Goal: Transaction & Acquisition: Purchase product/service

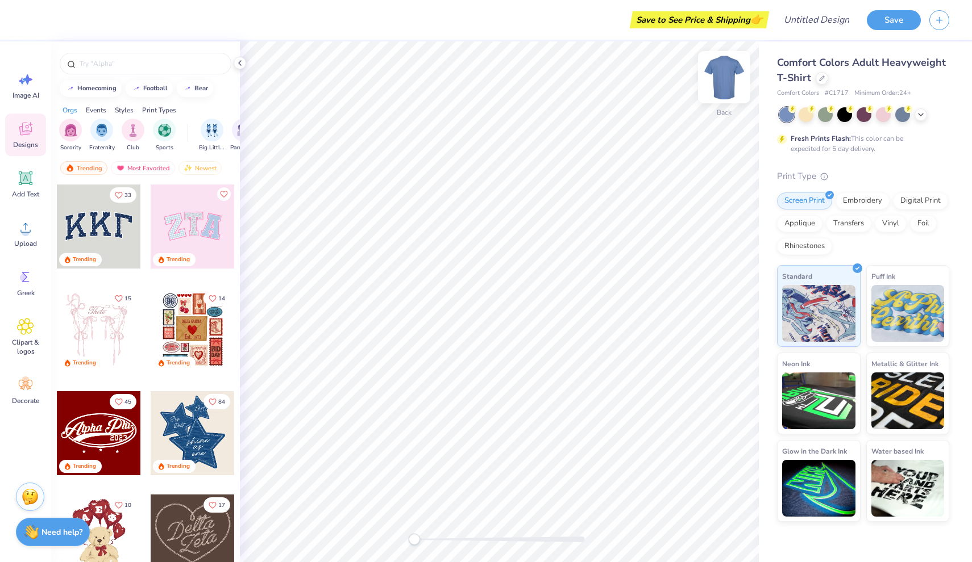
click at [725, 77] on img at bounding box center [723, 77] width 45 height 45
click at [725, 77] on img at bounding box center [723, 77] width 23 height 23
click at [826, 84] on div "Comfort Colors Adult Heavyweight T-Shirt" at bounding box center [863, 70] width 172 height 31
click at [823, 82] on div at bounding box center [821, 77] width 12 height 12
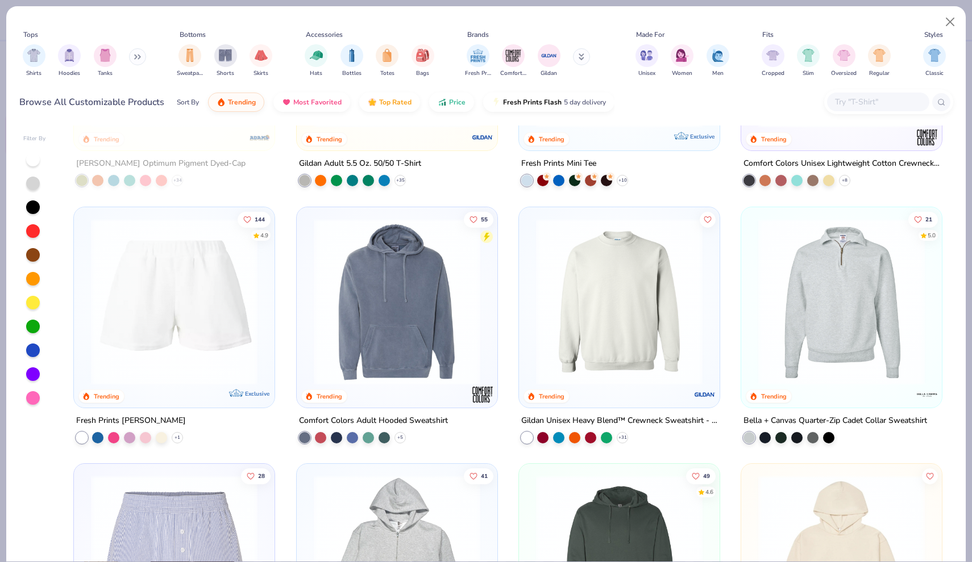
scroll to position [2490, 0]
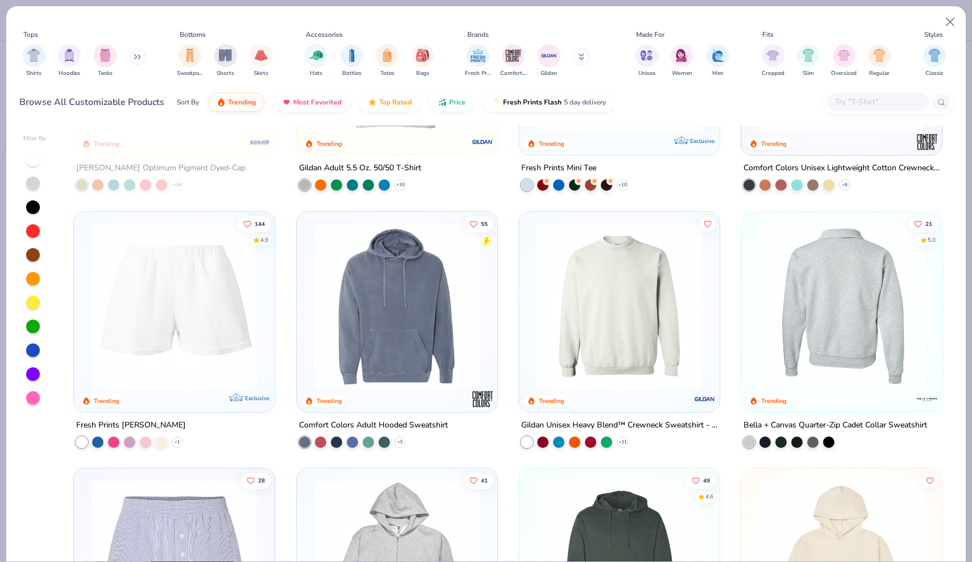
click at [845, 310] on img at bounding box center [841, 306] width 178 height 166
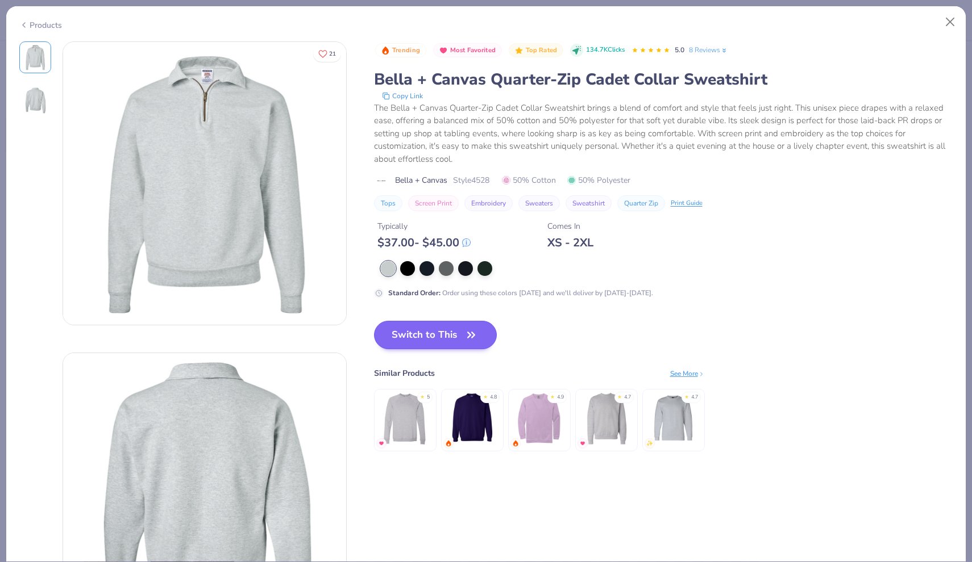
click at [470, 334] on icon "button" at bounding box center [471, 334] width 7 height 5
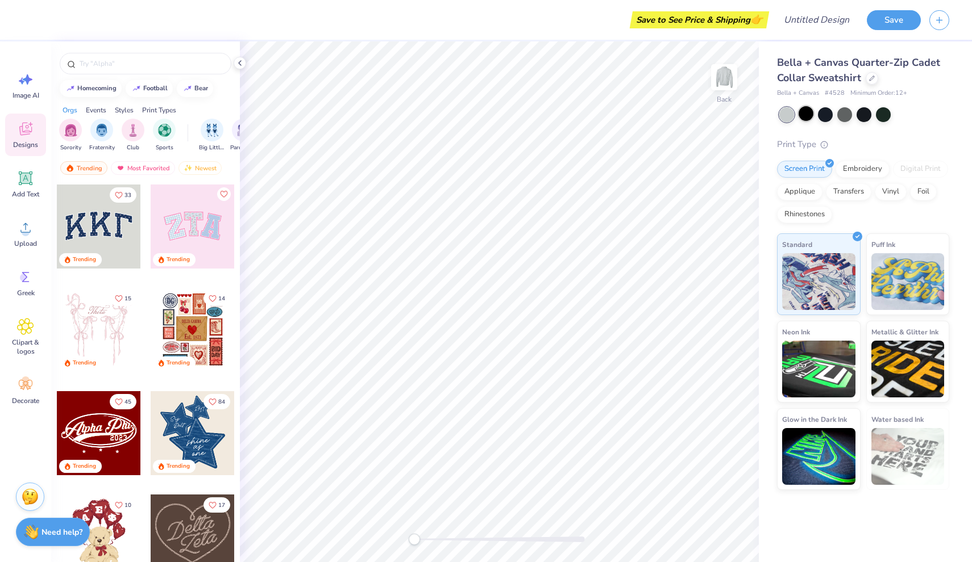
click at [805, 111] on div at bounding box center [805, 113] width 15 height 15
click at [783, 114] on div at bounding box center [786, 114] width 15 height 15
click at [810, 110] on div at bounding box center [805, 113] width 15 height 15
